Goal: Use online tool/utility: Utilize a website feature to perform a specific function

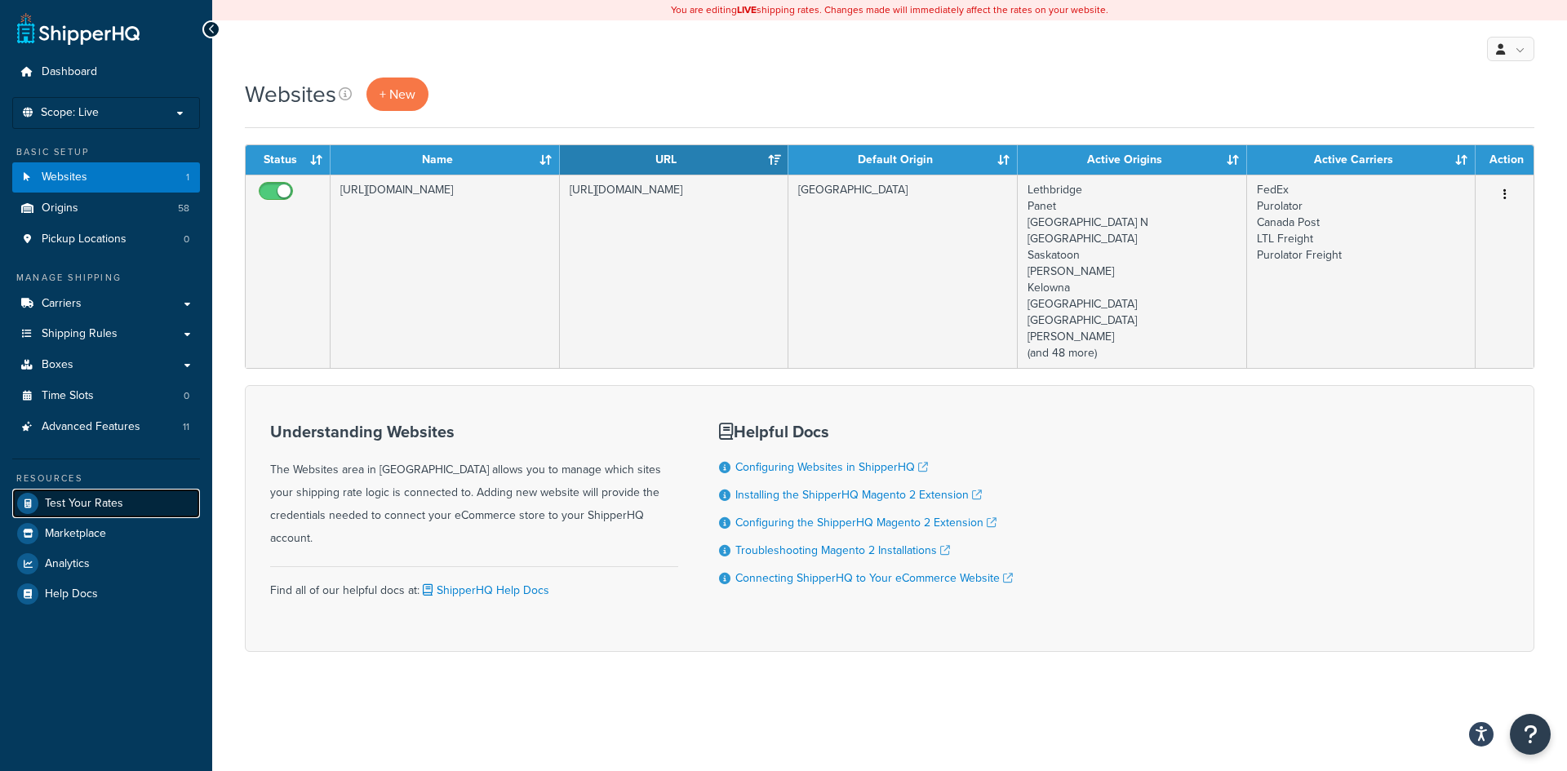
click at [100, 504] on span "Test Your Rates" at bounding box center [84, 504] width 78 height 14
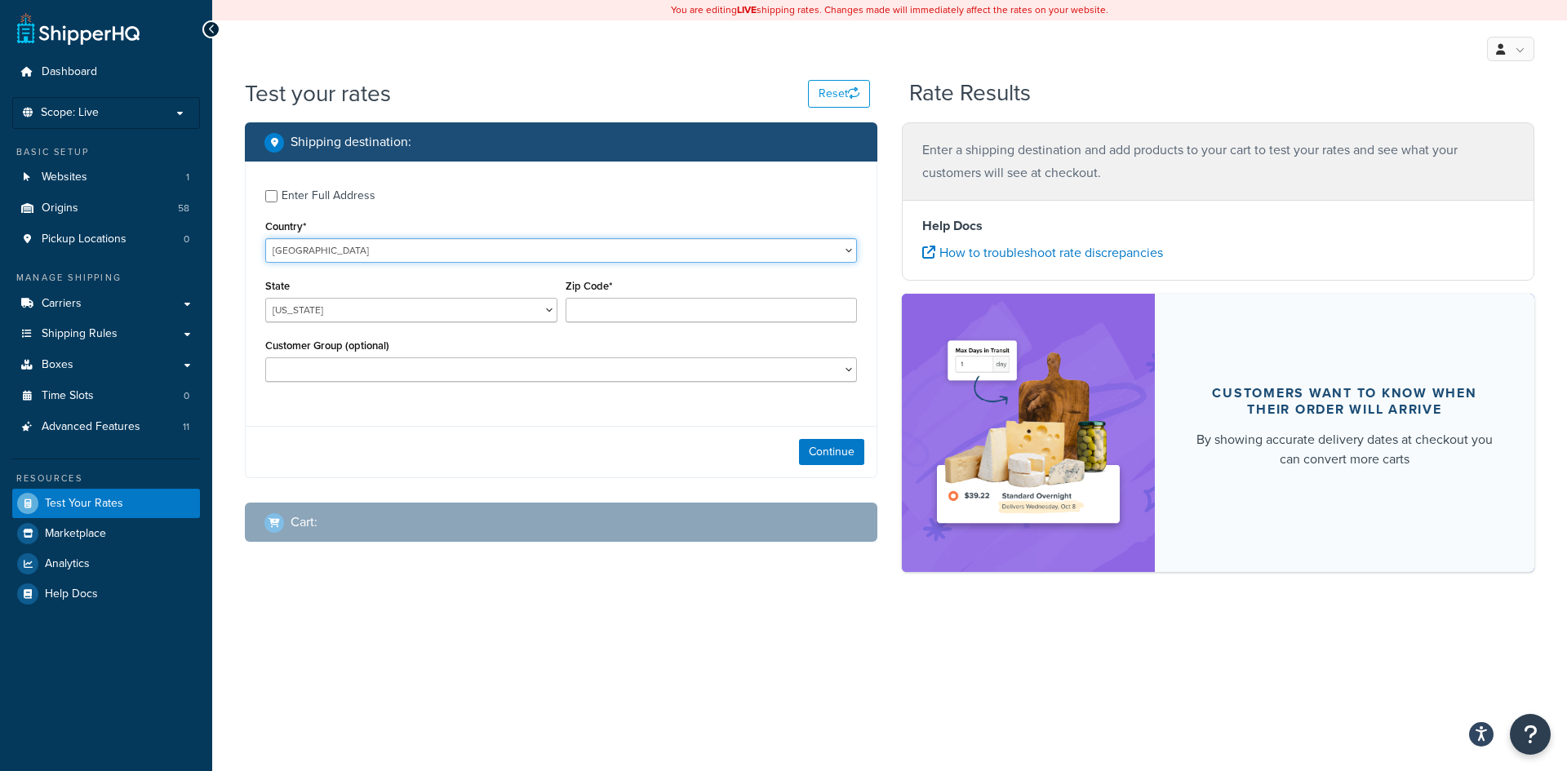
click at [615, 255] on select "United States United Kingdom Afghanistan Åland Islands Albania Algeria American…" at bounding box center [561, 250] width 592 height 24
select select "CA"
click at [265, 238] on select "United States United Kingdom Afghanistan Åland Islands Albania Algeria American…" at bounding box center [561, 250] width 592 height 24
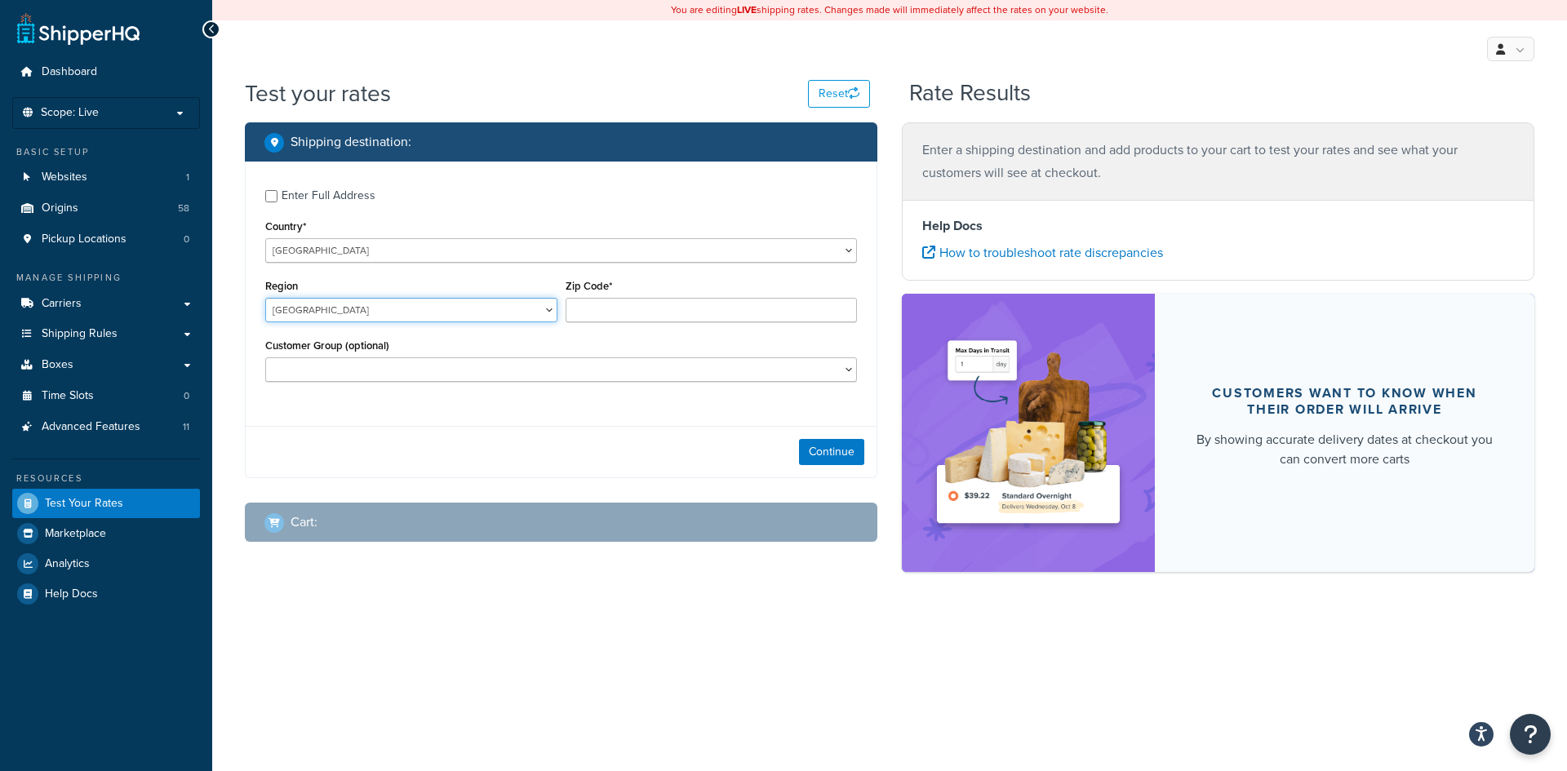
click at [549, 312] on select "Alberta British Columbia Manitoba New Brunswick Newfoundland and Labrador North…" at bounding box center [411, 310] width 292 height 24
select select "ON"
click at [265, 298] on select "Alberta British Columbia Manitoba New Brunswick Newfoundland and Labrador North…" at bounding box center [411, 310] width 292 height 24
click at [617, 314] on input "Zip Code*" at bounding box center [712, 310] width 292 height 24
paste input "L0E 1N0"
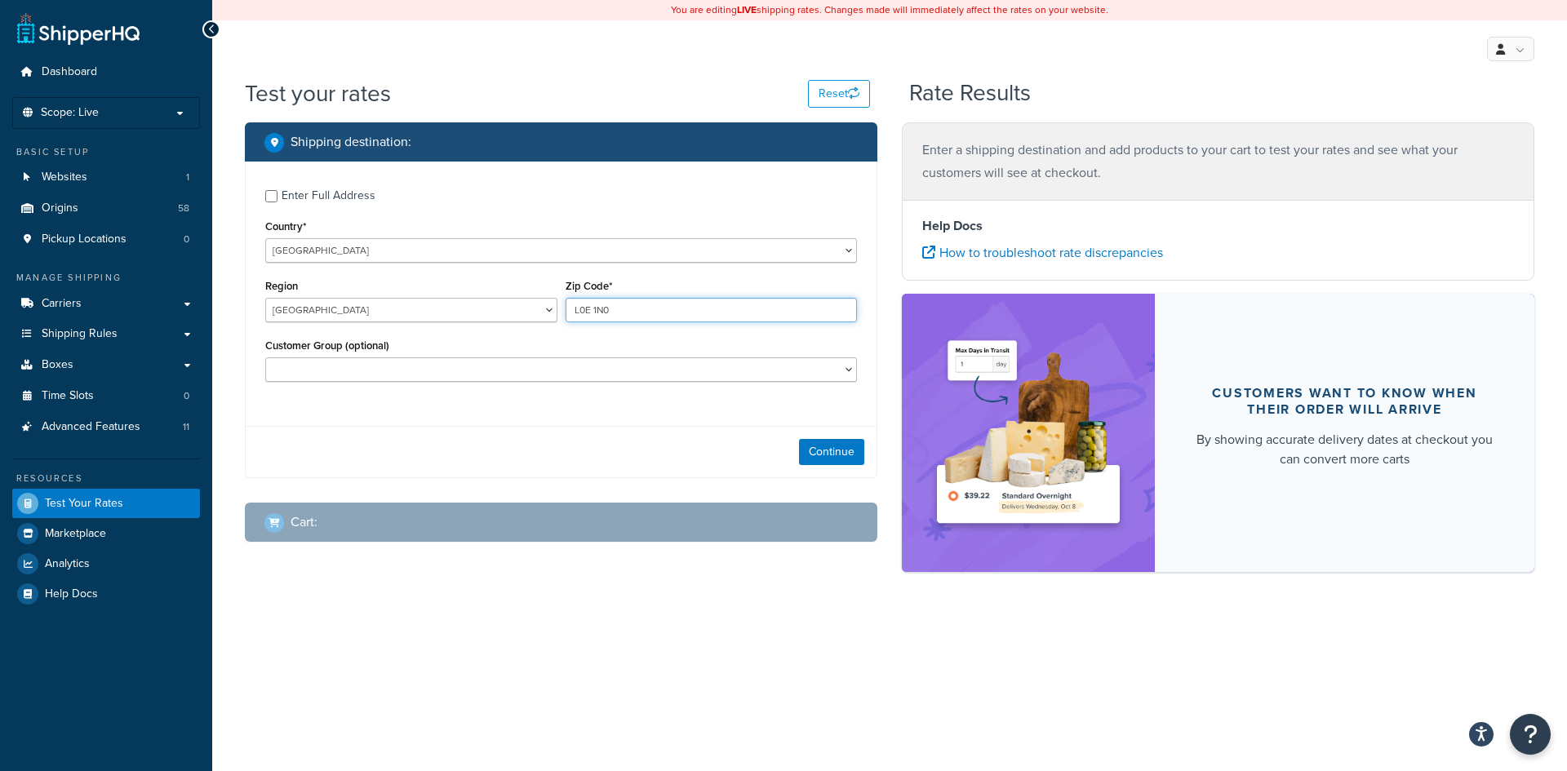
type input "L0E 1N0"
click at [821, 377] on select "Logged In Not Logged in pobox Retail Wholesale" at bounding box center [561, 369] width 592 height 24
select select "Not Logged in"
click at [265, 357] on select "Logged In Not Logged in pobox Retail Wholesale" at bounding box center [561, 369] width 592 height 24
click at [822, 449] on button "Continue" at bounding box center [831, 452] width 65 height 26
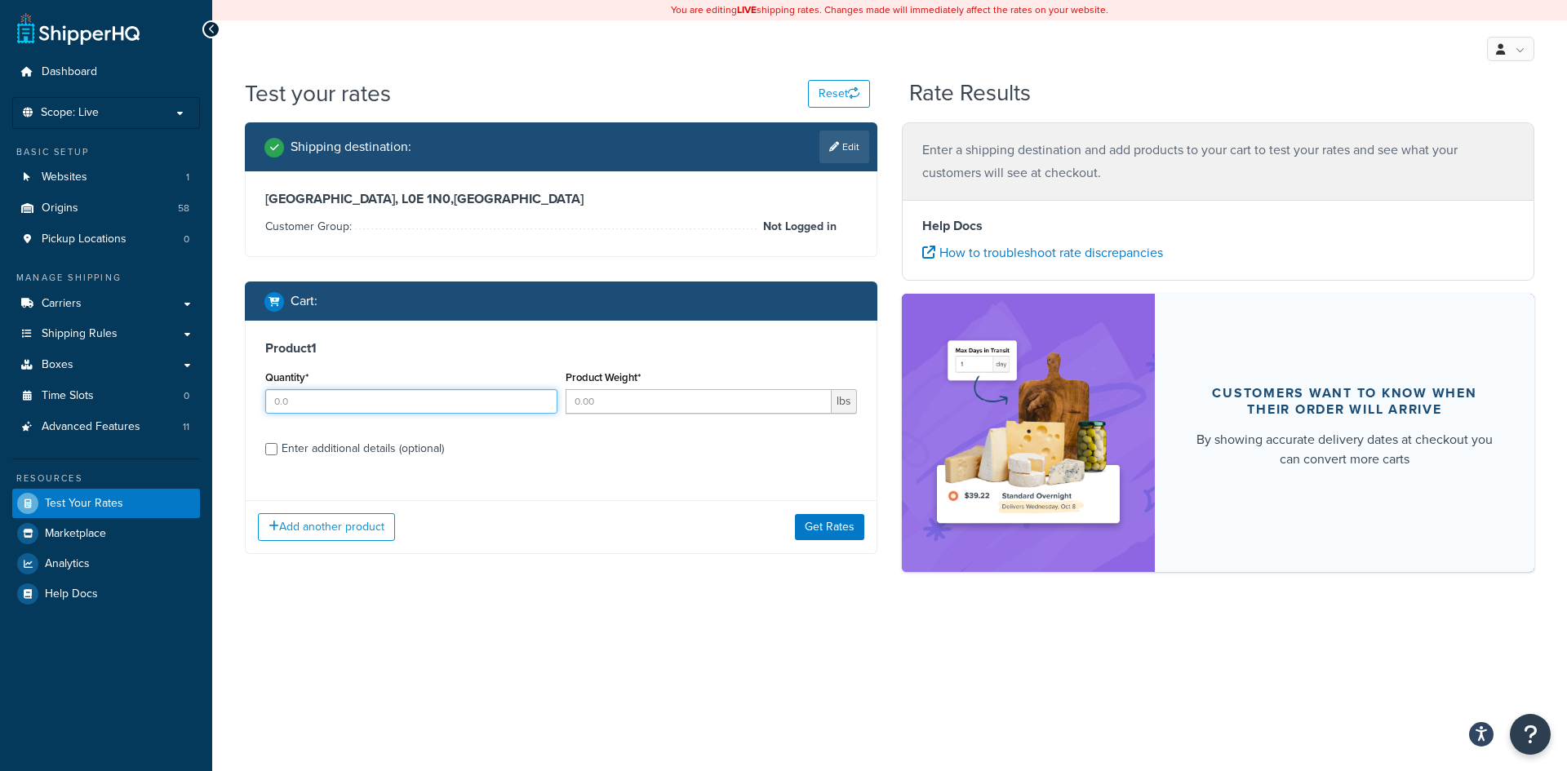
click at [424, 406] on input "Quantity*" at bounding box center [411, 401] width 292 height 24
type input "12"
click at [696, 401] on input "Product Weight*" at bounding box center [699, 401] width 267 height 24
type input "60"
click at [832, 531] on button "Get Rates" at bounding box center [829, 527] width 69 height 26
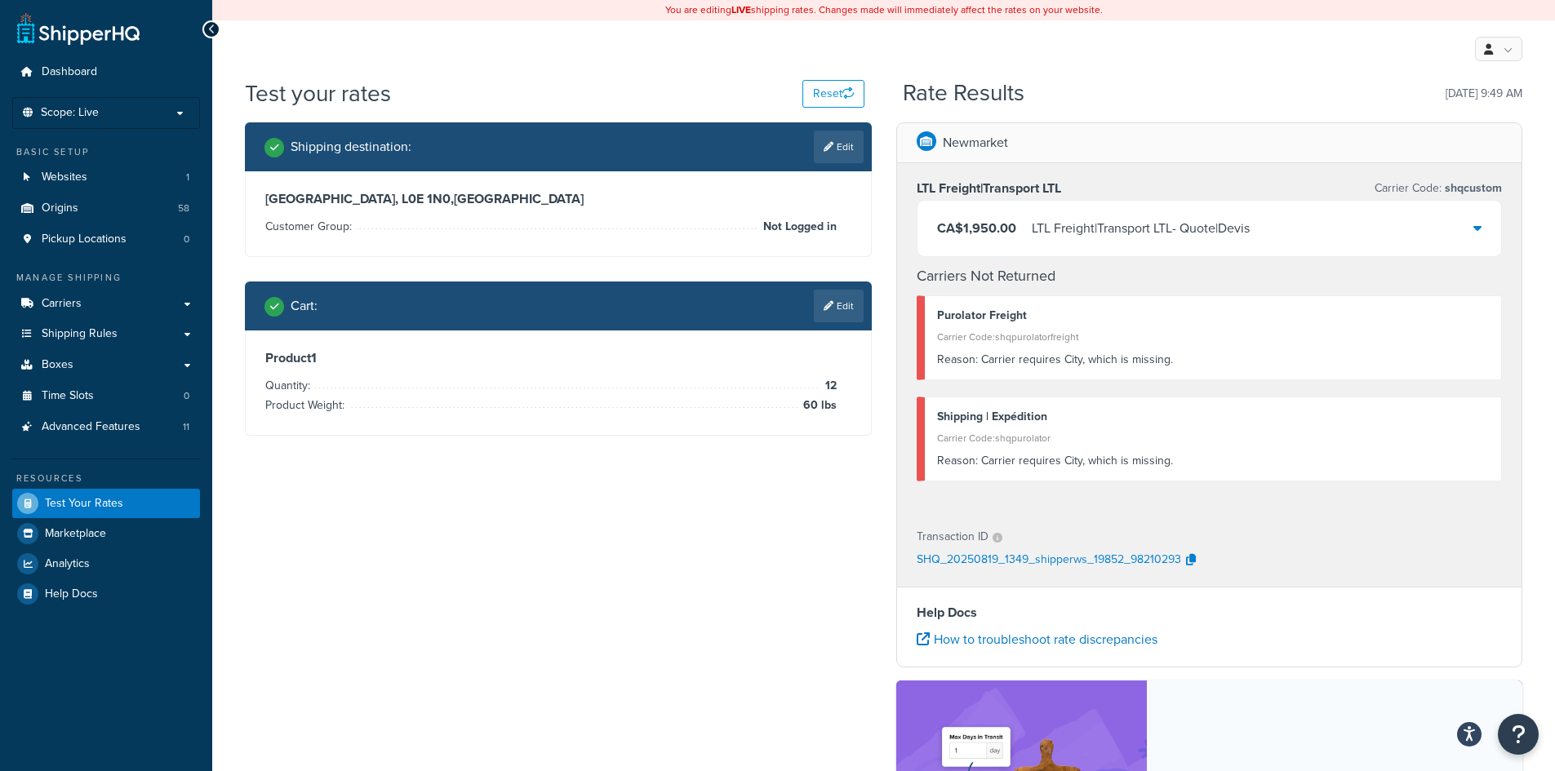
click at [1477, 224] on icon at bounding box center [1477, 227] width 8 height 13
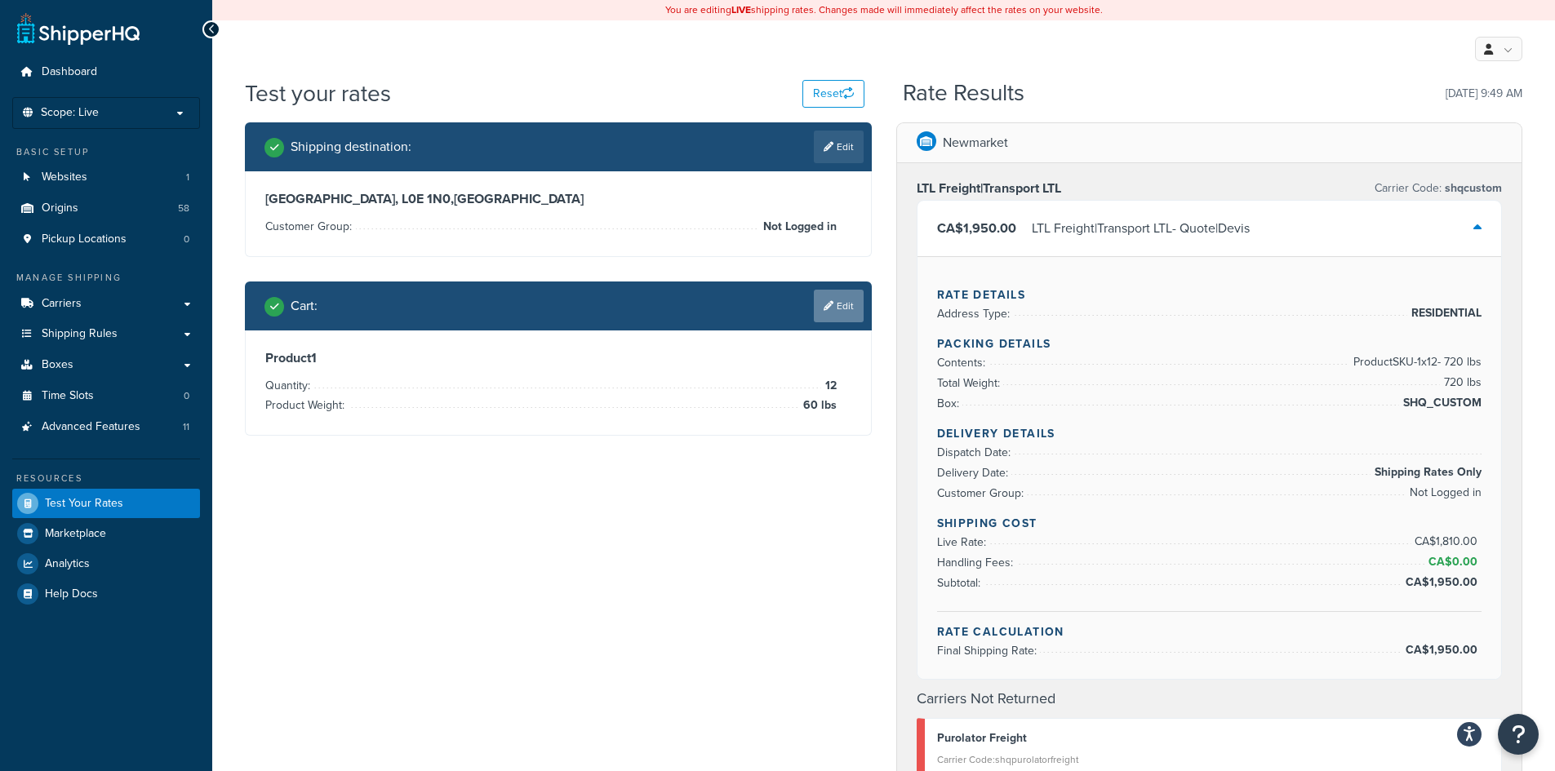
click at [846, 309] on link "Edit" at bounding box center [839, 306] width 50 height 33
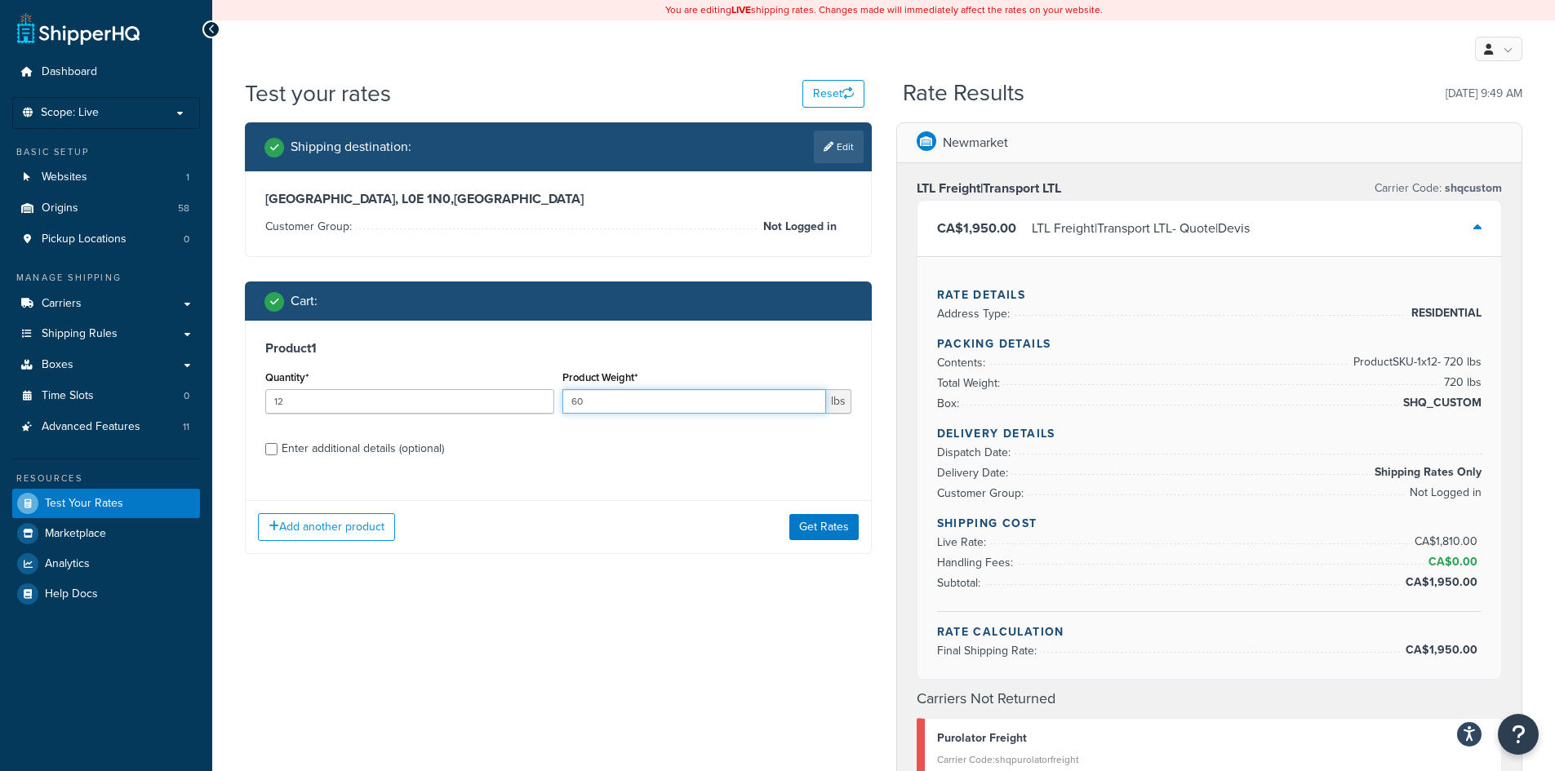
drag, startPoint x: 606, startPoint y: 403, endPoint x: 568, endPoint y: 398, distance: 37.9
click at [568, 398] on input "60" at bounding box center [694, 401] width 264 height 24
type input "5"
click at [816, 521] on button "Get Rates" at bounding box center [823, 527] width 69 height 26
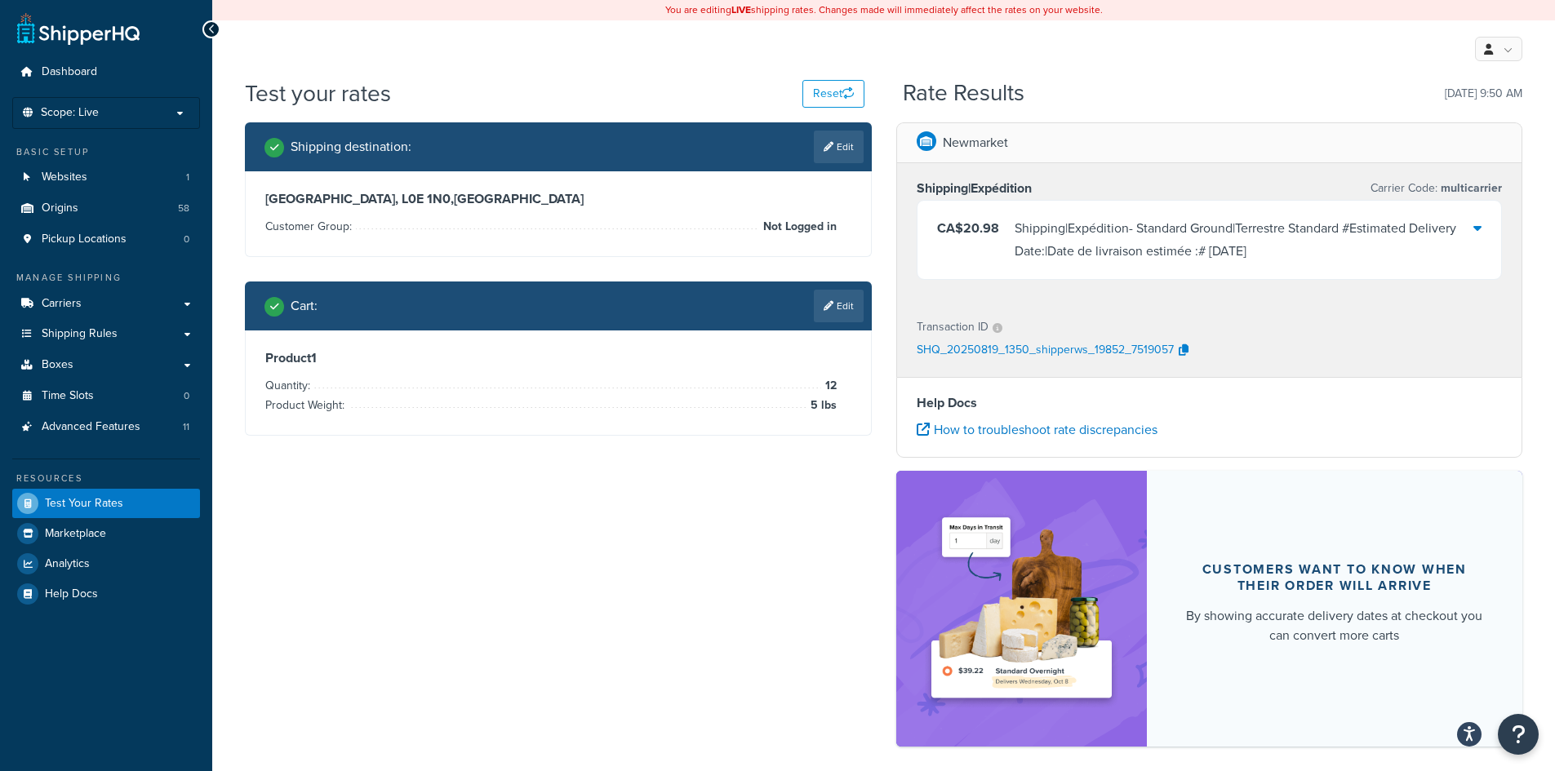
click at [1477, 230] on icon at bounding box center [1477, 227] width 8 height 13
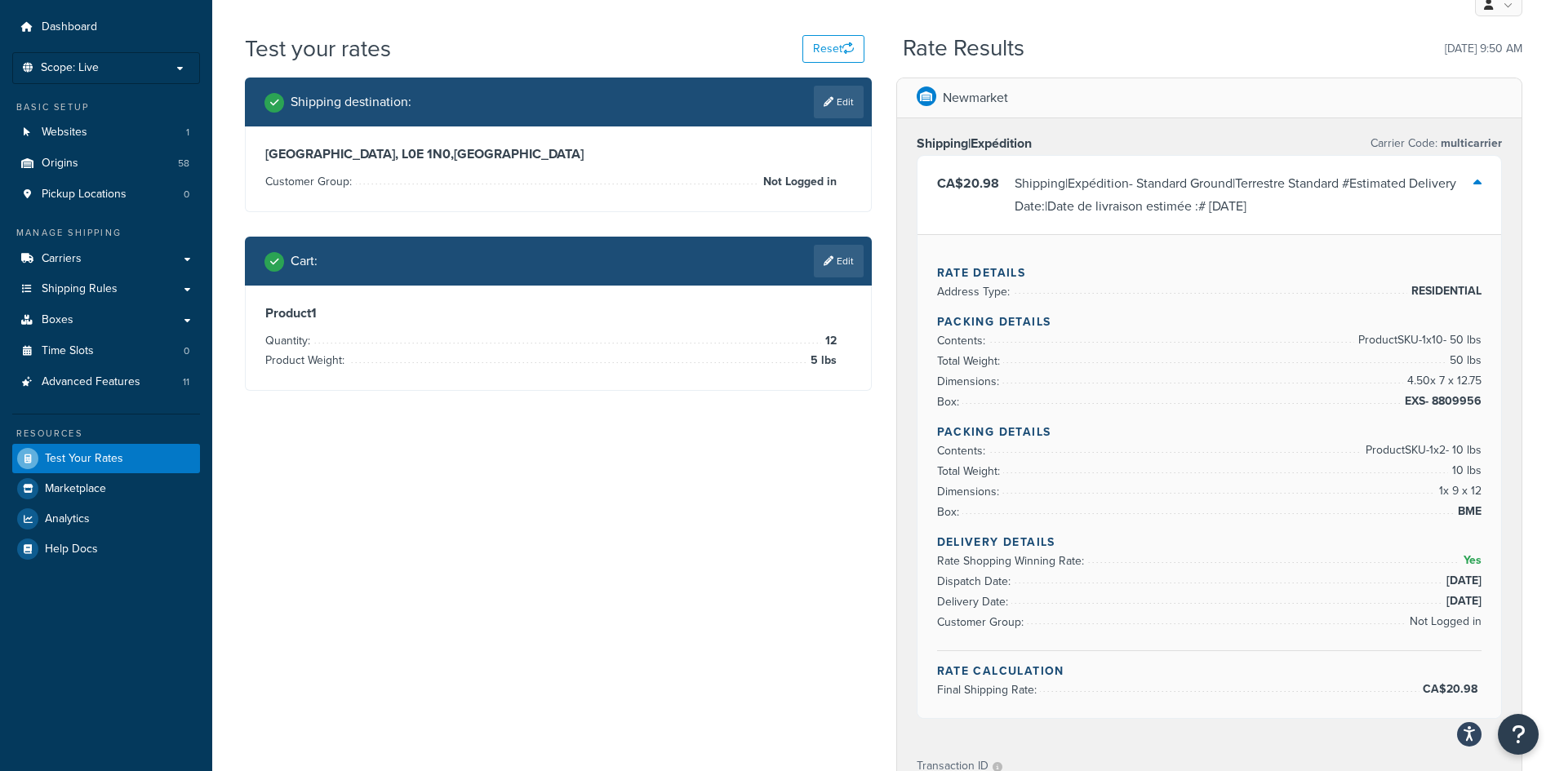
scroll to position [82, 0]
